Goal: Transaction & Acquisition: Purchase product/service

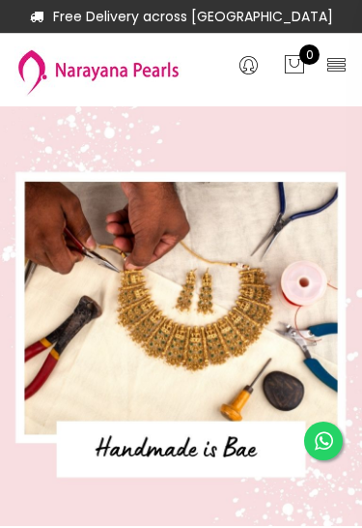
select select "INR"
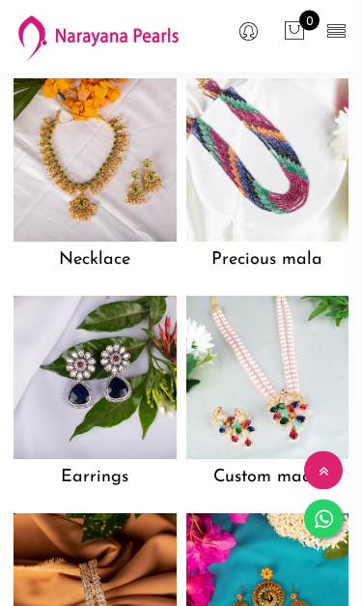
scroll to position [1306, 0]
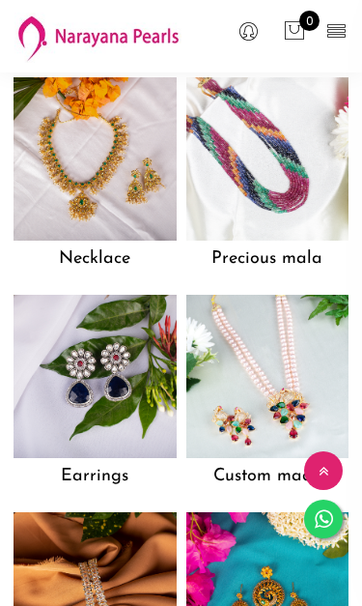
click at [107, 205] on img at bounding box center [95, 158] width 163 height 163
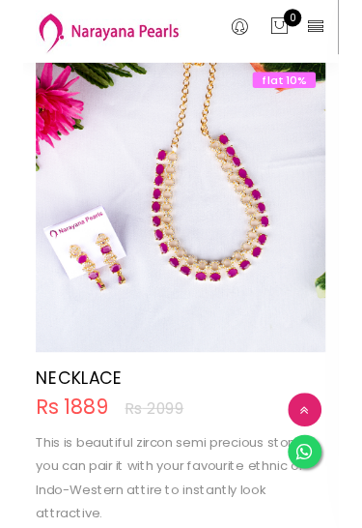
scroll to position [6515, 0]
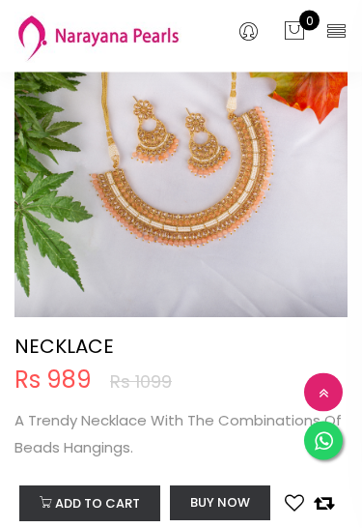
scroll to position [891, 0]
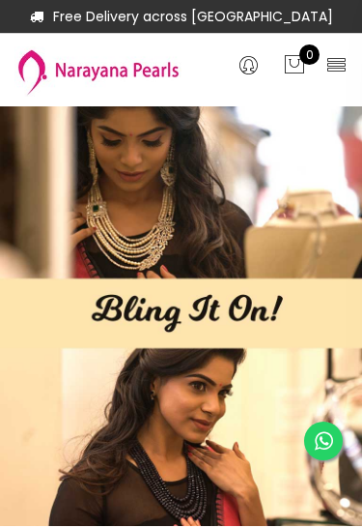
click at [341, 65] on icon at bounding box center [337, 64] width 22 height 22
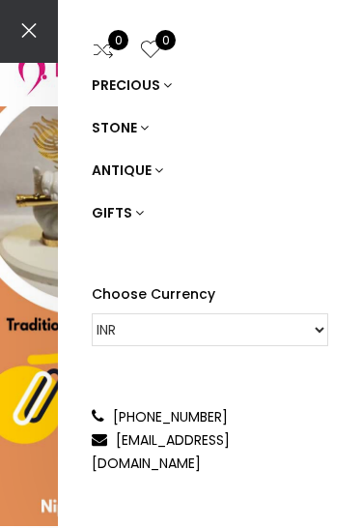
click at [141, 127] on icon at bounding box center [144, 128] width 9 height 14
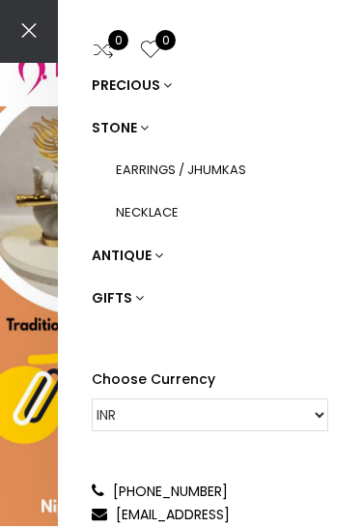
click at [163, 210] on link "NECKLACE" at bounding box center [222, 212] width 213 height 43
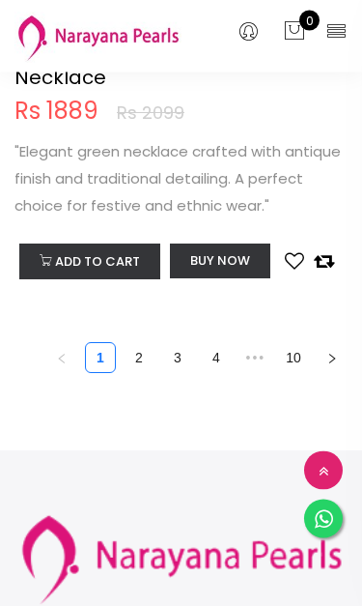
scroll to position [12578, 0]
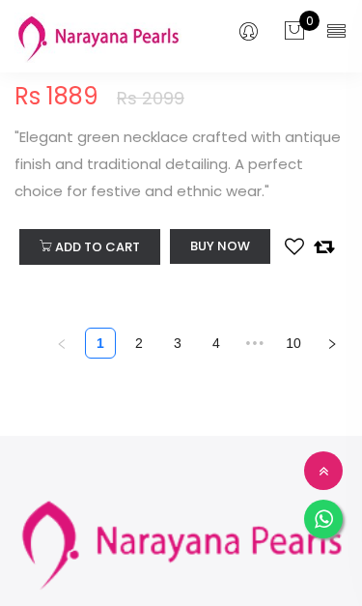
click at [338, 359] on button "button" at bounding box center [332, 343] width 31 height 31
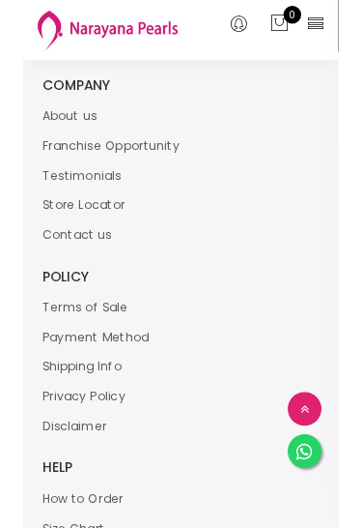
scroll to position [11294, 0]
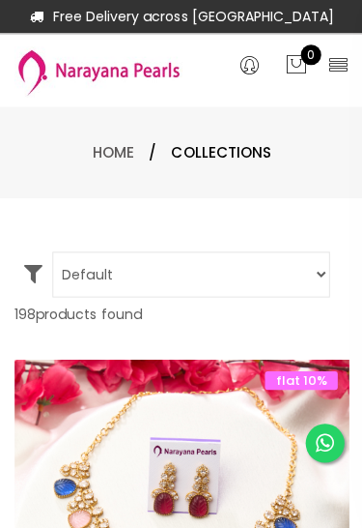
click at [339, 58] on icon at bounding box center [337, 64] width 22 height 22
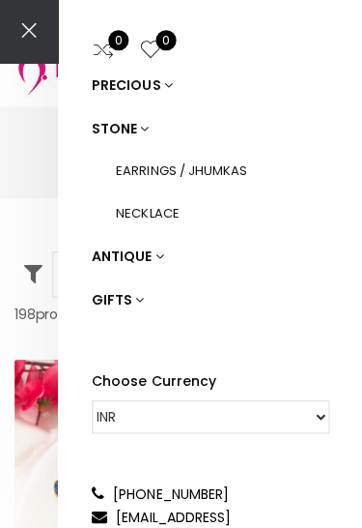
click at [158, 249] on icon at bounding box center [159, 255] width 9 height 14
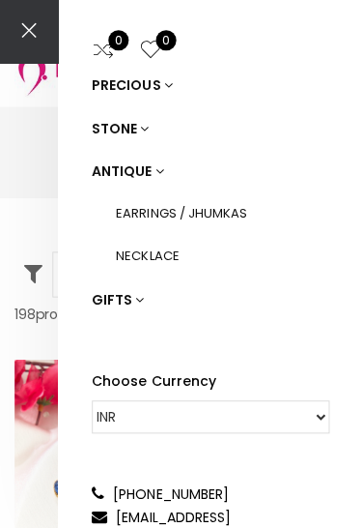
click at [166, 77] on link "PRECIOUS" at bounding box center [210, 85] width 237 height 43
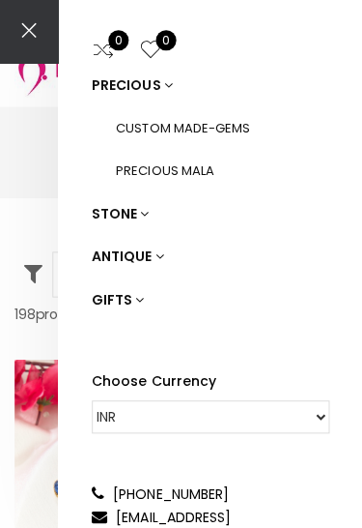
click at [136, 294] on icon at bounding box center [139, 298] width 9 height 14
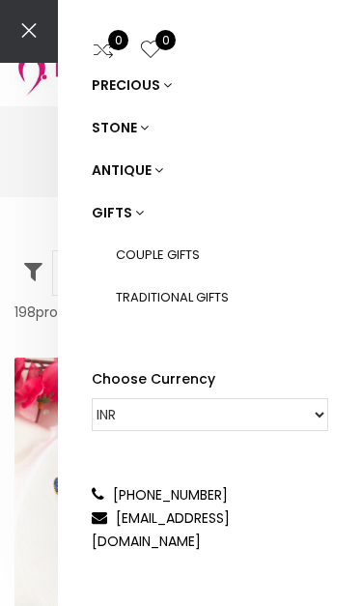
click at [38, 187] on div "0 0 PRECIOUS STONE ANTIQUE GIFTS COUPLE GIFTS TRADITIONAL GIFTS Choose Currency…" at bounding box center [181, 303] width 362 height 606
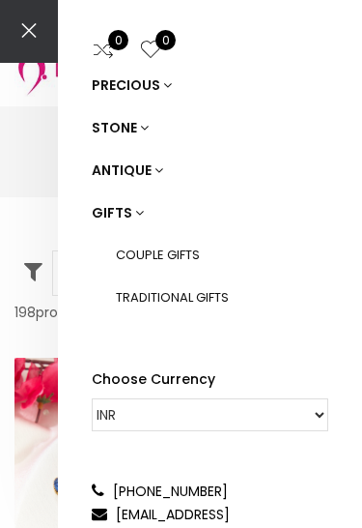
click at [27, 160] on div "0 0 PRECIOUS STONE ANTIQUE GIFTS COUPLE GIFTS TRADITIONAL GIFTS Choose Currency…" at bounding box center [181, 264] width 362 height 528
click at [36, 32] on icon at bounding box center [29, 31] width 39 height 39
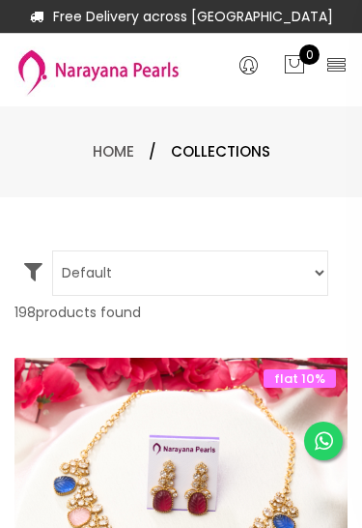
click at [222, 148] on span "Collections" at bounding box center [221, 151] width 100 height 23
click at [116, 148] on link "Home" at bounding box center [114, 151] width 42 height 20
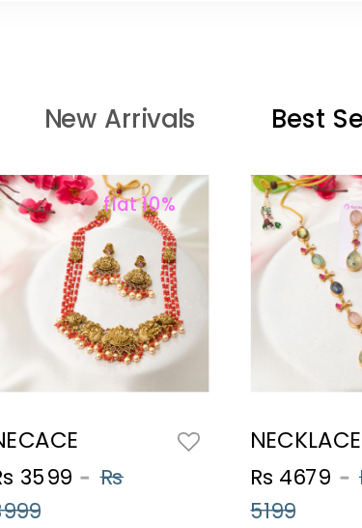
scroll to position [781, 0]
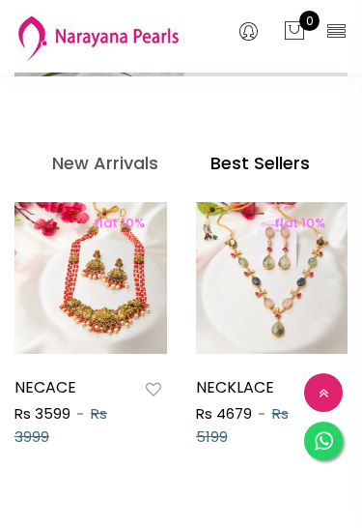
click at [167, 299] on img at bounding box center [243, 278] width 153 height 153
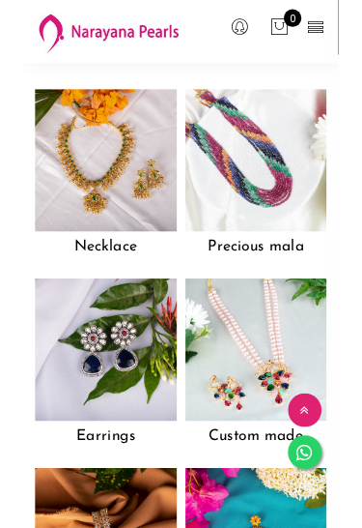
scroll to position [1280, 0]
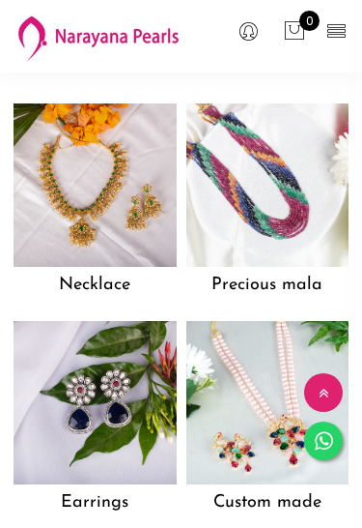
click at [291, 286] on h5 "Precious mala" at bounding box center [268, 285] width 163 height 37
click at [281, 220] on img at bounding box center [268, 184] width 163 height 163
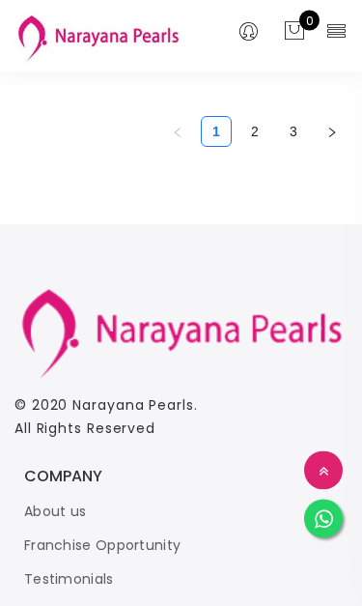
scroll to position [13663, 0]
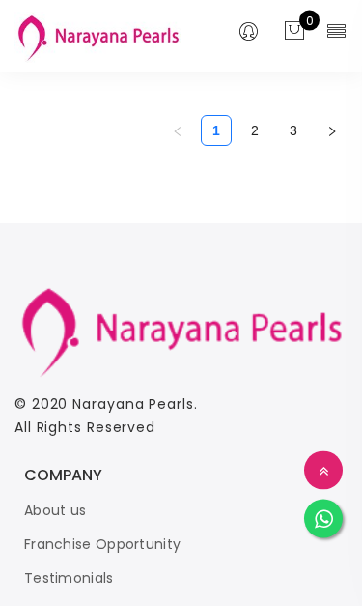
click at [252, 146] on link "2" at bounding box center [255, 131] width 29 height 29
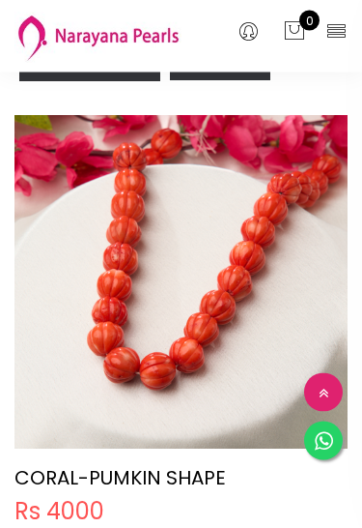
scroll to position [12068, 0]
click at [235, 289] on img at bounding box center [180, 300] width 333 height 333
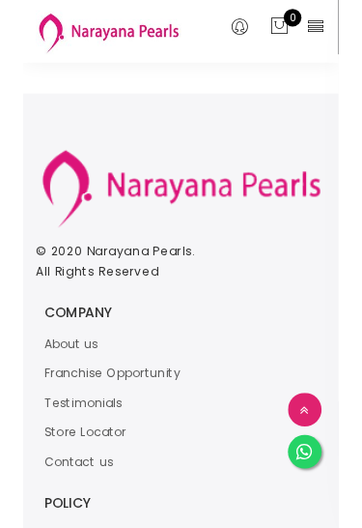
scroll to position [13047, 0]
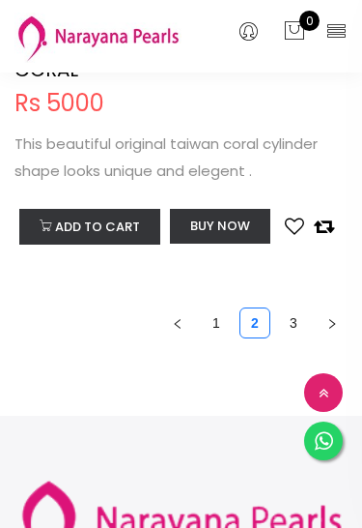
click at [298, 319] on link "3" at bounding box center [293, 322] width 29 height 29
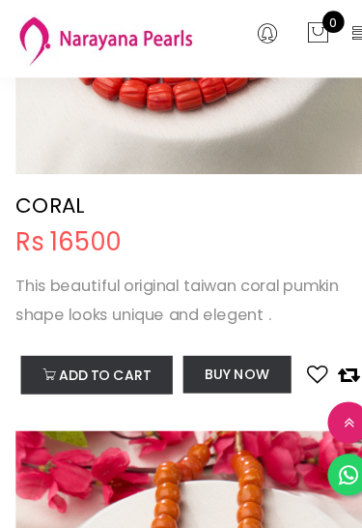
scroll to position [1585, 0]
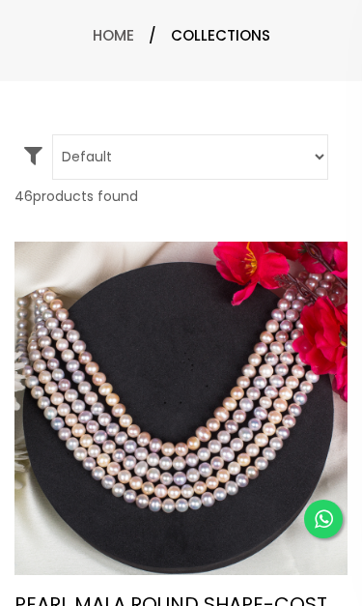
scroll to position [130, 0]
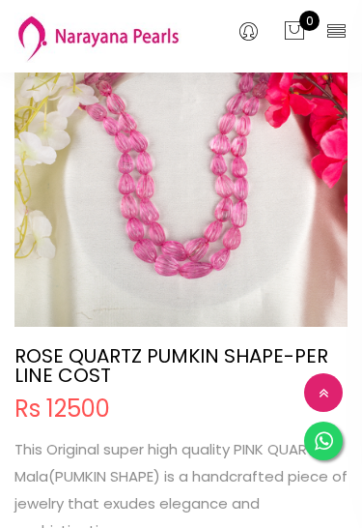
scroll to position [0, 0]
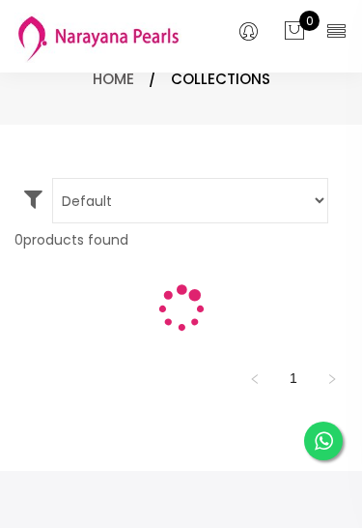
scroll to position [32, 0]
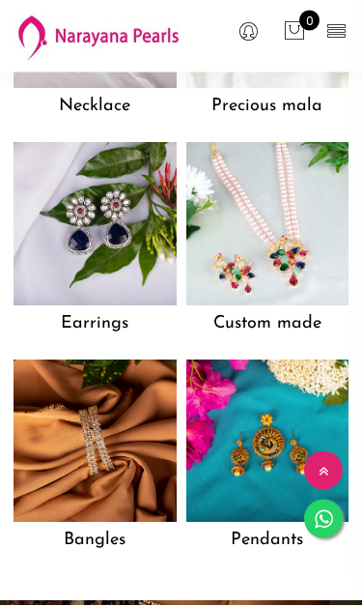
scroll to position [1460, 0]
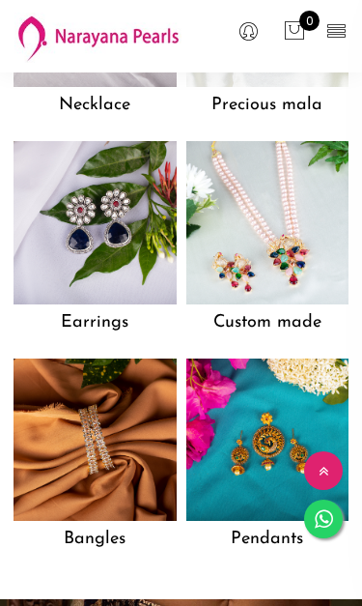
click at [282, 255] on img at bounding box center [268, 222] width 163 height 163
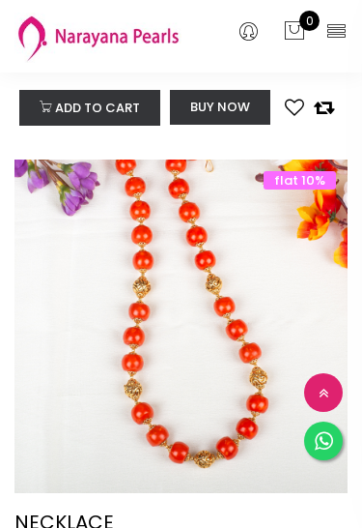
scroll to position [5564, 0]
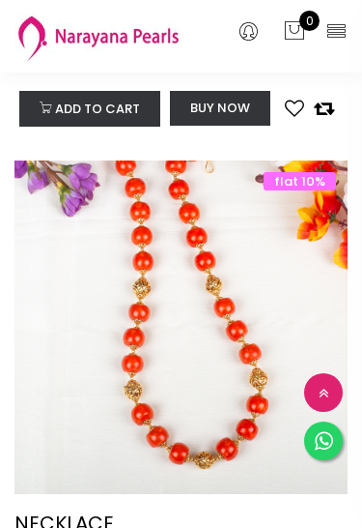
click at [271, 334] on img at bounding box center [180, 346] width 333 height 333
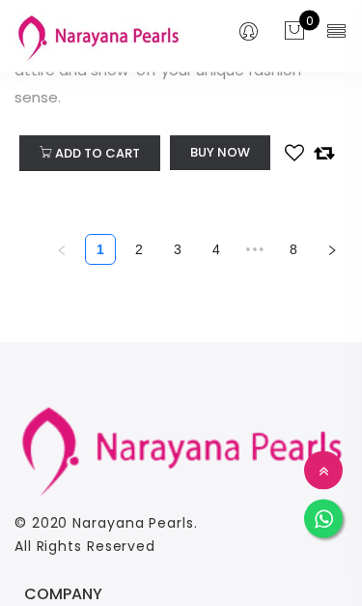
scroll to position [12753, 0]
click at [141, 242] on link "2" at bounding box center [139, 249] width 29 height 29
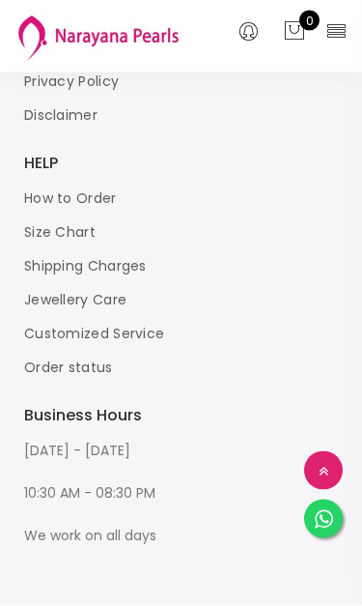
scroll to position [12289, 0]
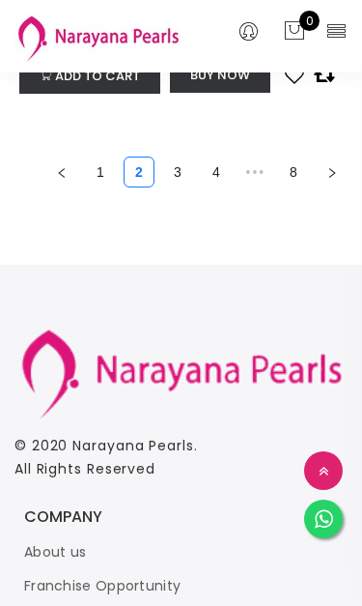
click at [175, 158] on link "3" at bounding box center [177, 172] width 29 height 29
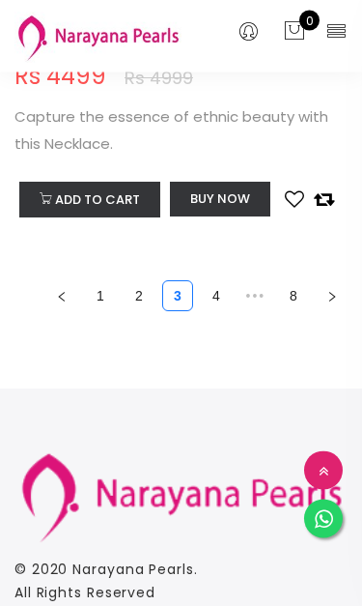
scroll to position [12464, 0]
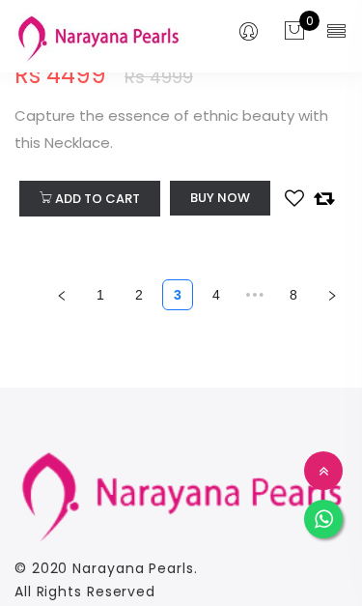
click at [221, 291] on link "4" at bounding box center [216, 294] width 29 height 29
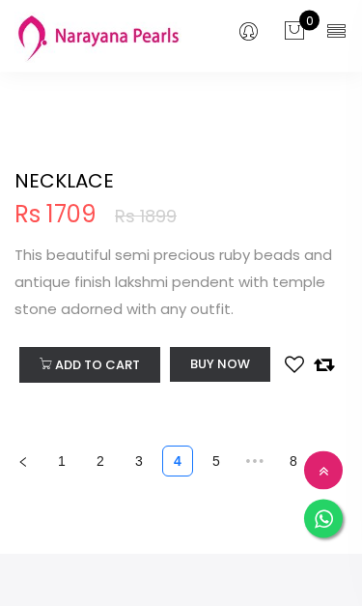
scroll to position [12974, 0]
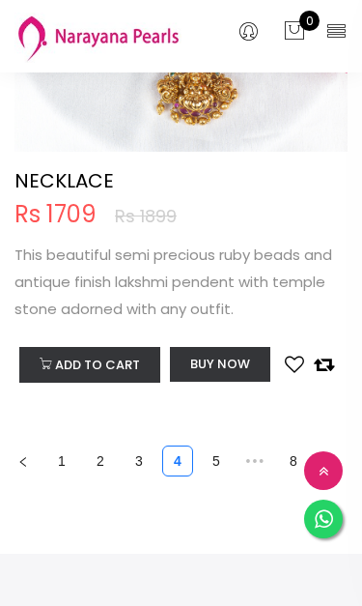
click at [216, 447] on link "5" at bounding box center [216, 461] width 29 height 29
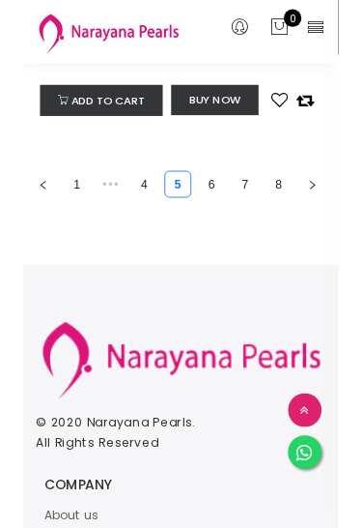
scroll to position [12546, 0]
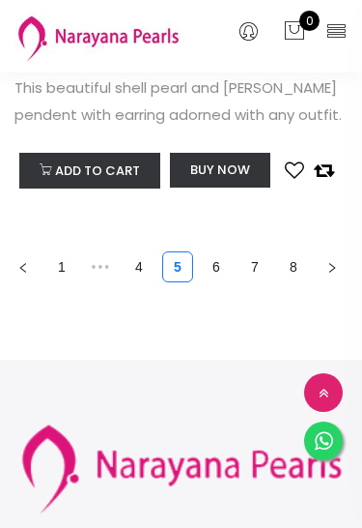
click at [225, 252] on link "6" at bounding box center [216, 266] width 29 height 29
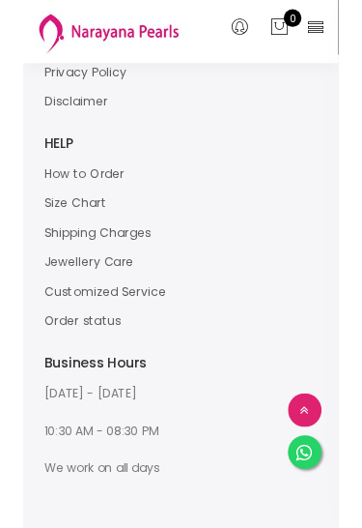
scroll to position [12658, 0]
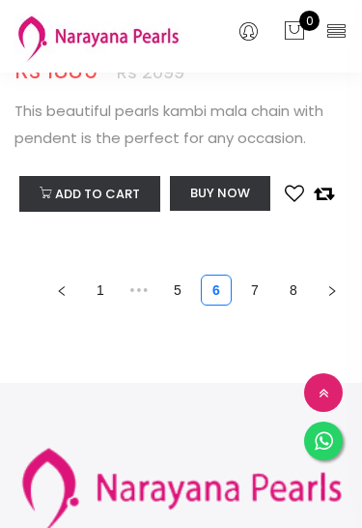
click at [260, 275] on link "7" at bounding box center [255, 289] width 29 height 29
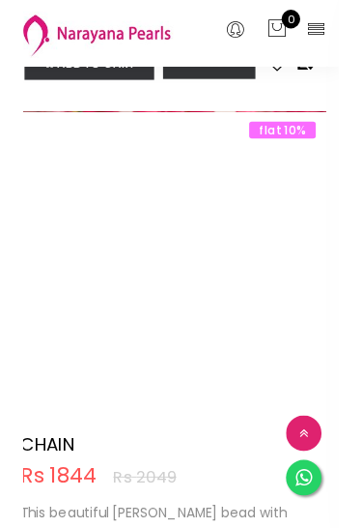
scroll to position [10712, 0]
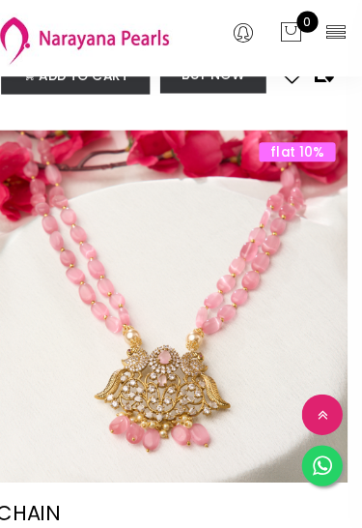
click at [264, 293] on img at bounding box center [180, 308] width 333 height 333
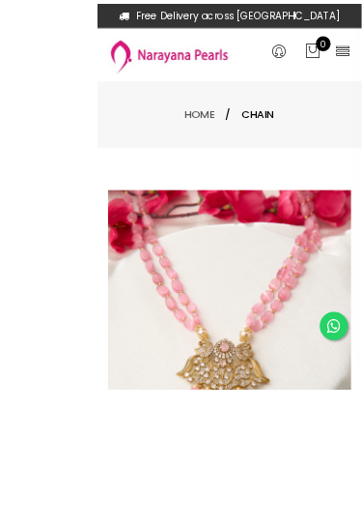
scroll to position [172, 0]
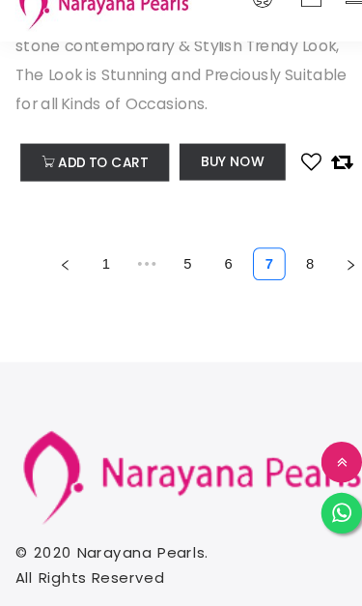
scroll to position [13024, 0]
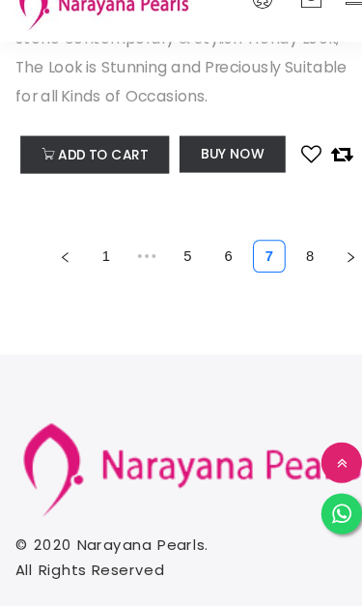
click at [298, 261] on link "8" at bounding box center [293, 275] width 29 height 29
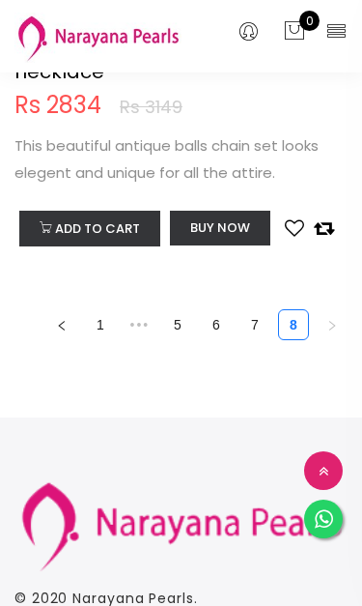
scroll to position [6656, 0]
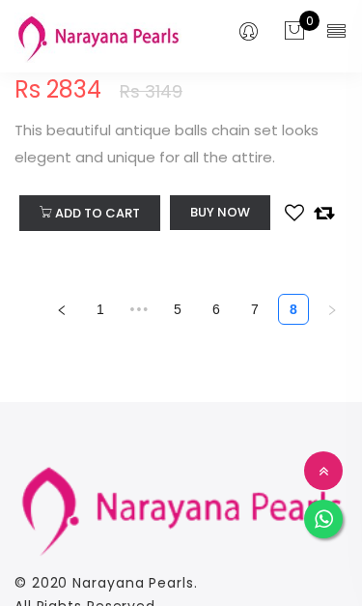
click at [334, 310] on icon "right" at bounding box center [333, 310] width 12 height 12
click at [334, 308] on icon "right" at bounding box center [333, 310] width 12 height 12
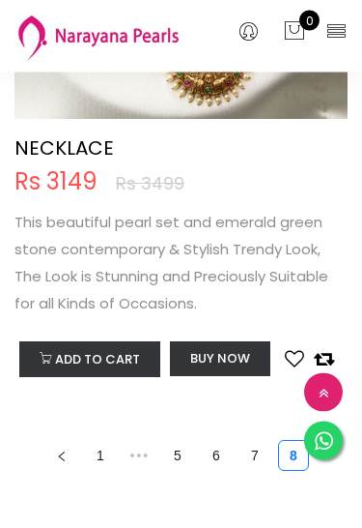
scroll to position [12841, 0]
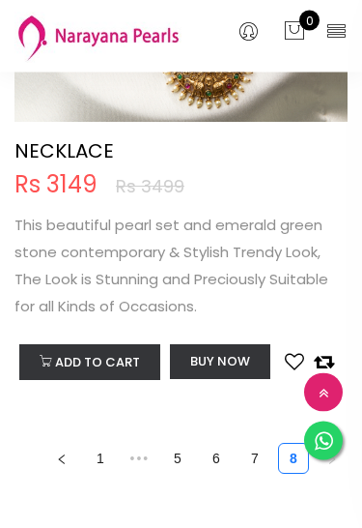
click at [338, 24] on icon at bounding box center [337, 30] width 22 height 22
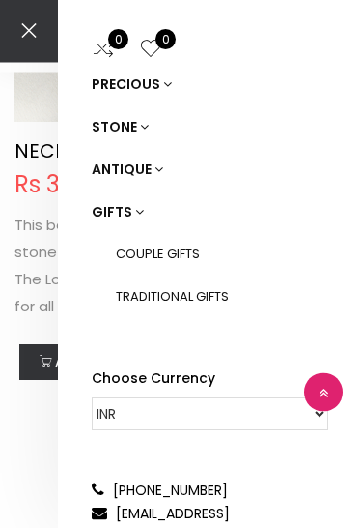
click at [144, 164] on link "ANTIQUE" at bounding box center [210, 170] width 237 height 43
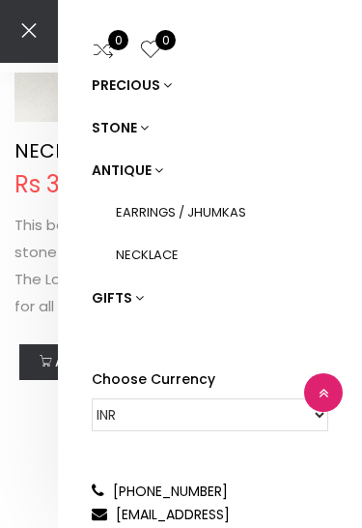
click at [159, 261] on link "NECKLACE" at bounding box center [222, 255] width 213 height 43
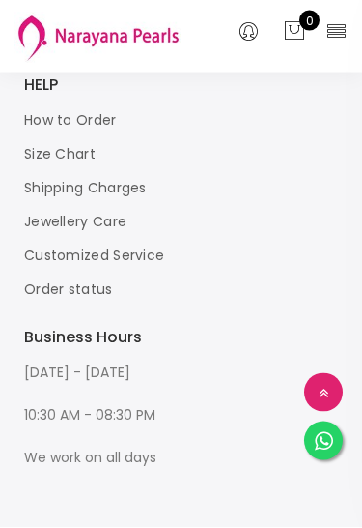
scroll to position [9946, 0]
